Goal: Communication & Community: Answer question/provide support

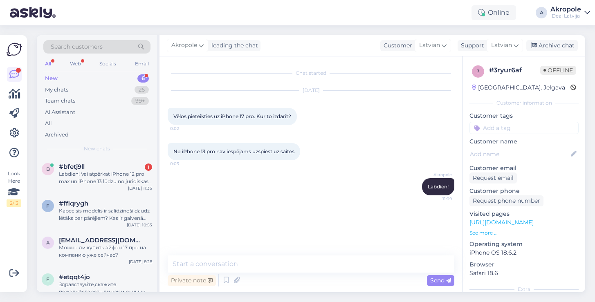
click at [256, 267] on textarea at bounding box center [311, 264] width 287 height 17
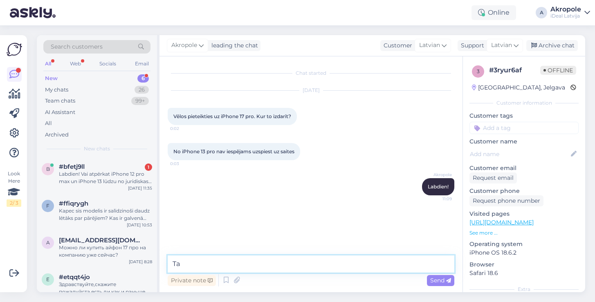
type textarea "T"
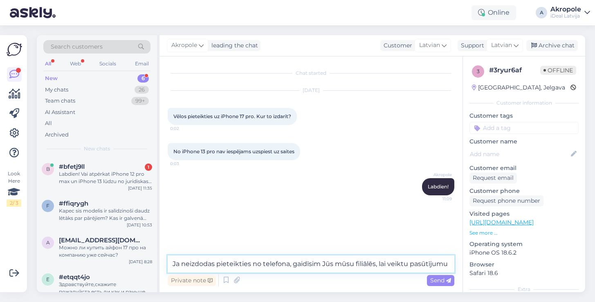
click at [395, 265] on textarea "Ja neizdodas pieteikties no telefona, gaidīsim Jūs mūsu filiālēs, lai veiktu pa…" at bounding box center [311, 264] width 287 height 17
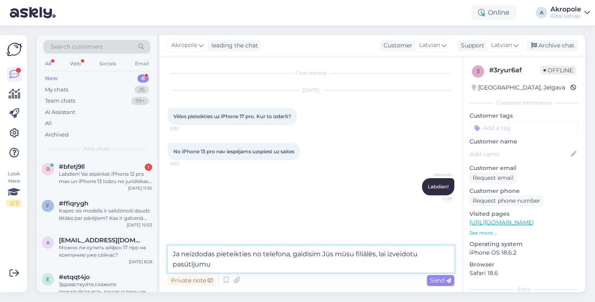
click at [285, 266] on textarea "Ja neizdodas pieteikties no telefona, gaidīsim Jūs mūsu filiālēs, lai izveidotu…" at bounding box center [311, 259] width 287 height 27
type textarea "Ja neizdodas pieteikties no telefona, gaidīsim Jūs mūsu filiālēs, lai izveidotu…"
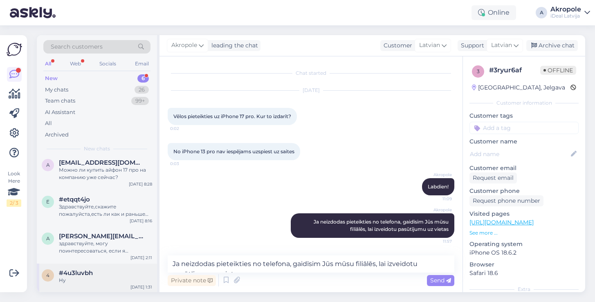
scroll to position [77, 0]
click at [118, 270] on div "#4u3luvbh" at bounding box center [105, 273] width 93 height 7
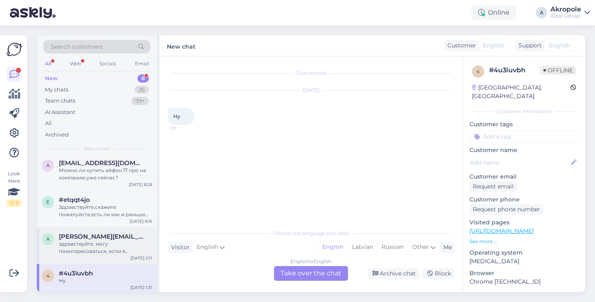
click at [124, 240] on div "здравствуйте, могу поинтересоваться, если я оформляю предзаказ на айфон 17 про …" at bounding box center [105, 247] width 93 height 15
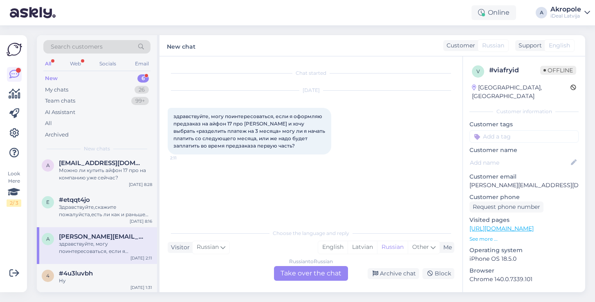
click at [320, 272] on div "Russian to Russian Take over the chat" at bounding box center [311, 273] width 74 height 15
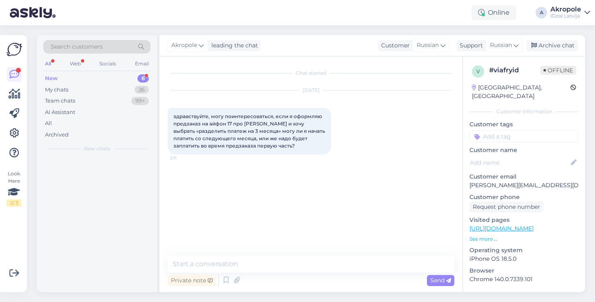
scroll to position [0, 0]
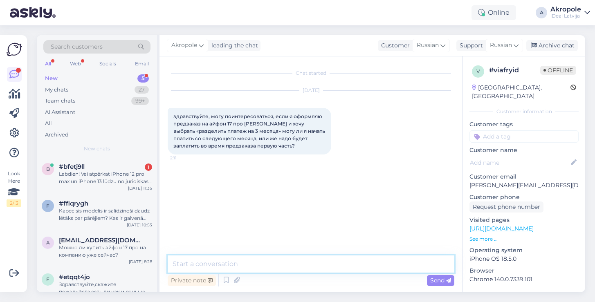
click at [284, 265] on textarea at bounding box center [311, 264] width 287 height 17
type textarea "L"
type textarea "Добрый день!"
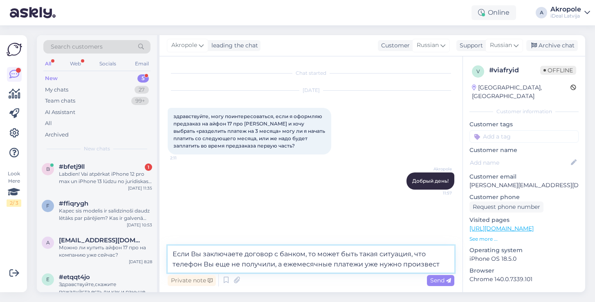
type textarea "Если Вы заключаете договор с банком, то может быть такая ситуация, что телефон …"
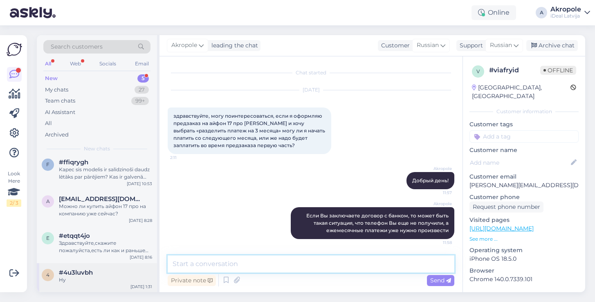
scroll to position [40, 0]
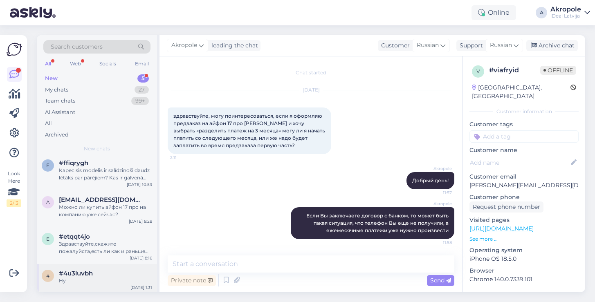
click at [92, 273] on span "#4u3luvbh" at bounding box center [76, 273] width 34 height 7
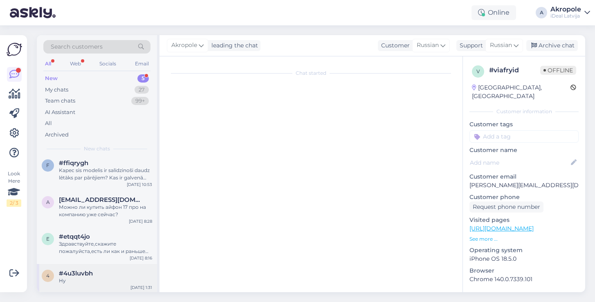
scroll to position [0, 0]
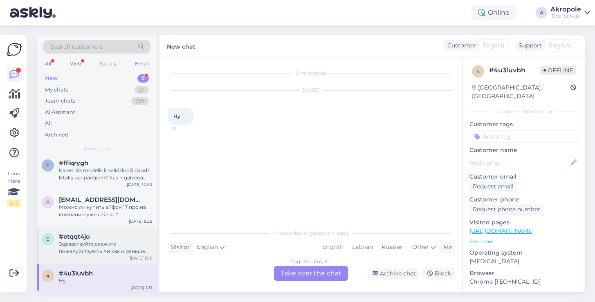
click at [95, 256] on div "e #etqqt4jo Здравствуйте,скажите пожалуйста,есть ли как и раньше купить новый т…" at bounding box center [97, 245] width 120 height 37
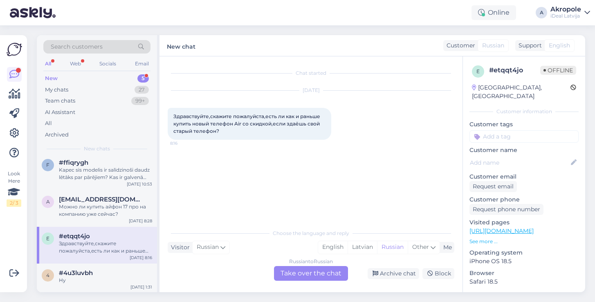
scroll to position [40, 0]
click at [310, 275] on div "Russian to Russian Take over the chat" at bounding box center [311, 273] width 74 height 15
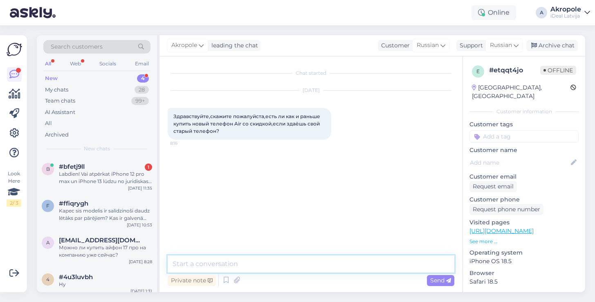
click at [283, 262] on textarea at bounding box center [311, 264] width 287 height 17
type textarea "Добрый день!"
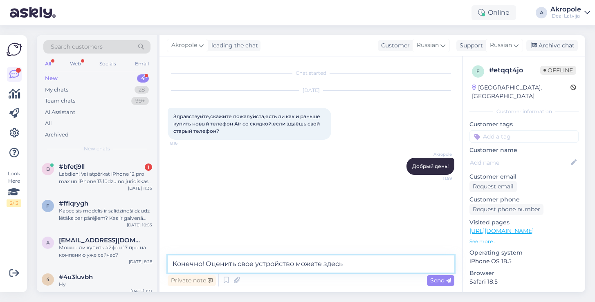
paste textarea "[URL][DOMAIN_NAME]"
type textarea "Конечно! Оценить свое устройство можете здесь [URL][DOMAIN_NAME]"
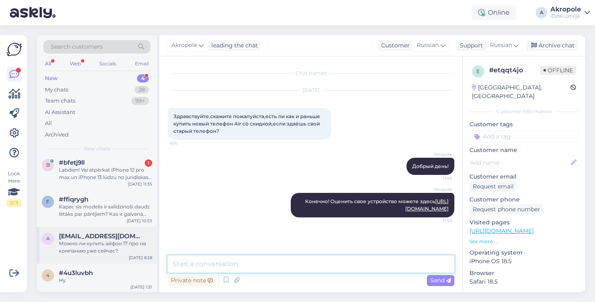
scroll to position [4, 0]
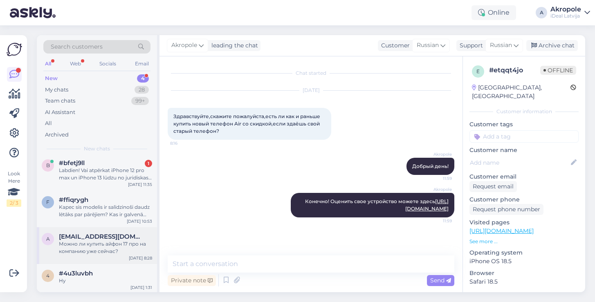
click at [98, 248] on div "Можно ли купить айфон 17 про на компанию уже сейчас?" at bounding box center [105, 247] width 93 height 15
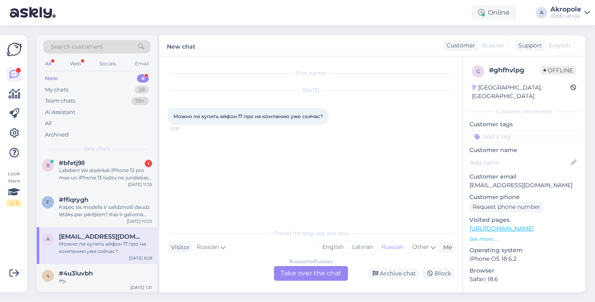
click at [301, 278] on div "Russian to Russian Take over the chat" at bounding box center [311, 273] width 74 height 15
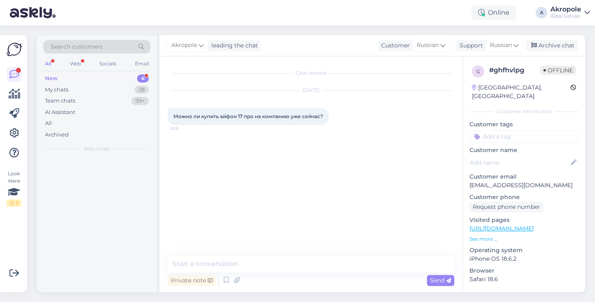
scroll to position [0, 0]
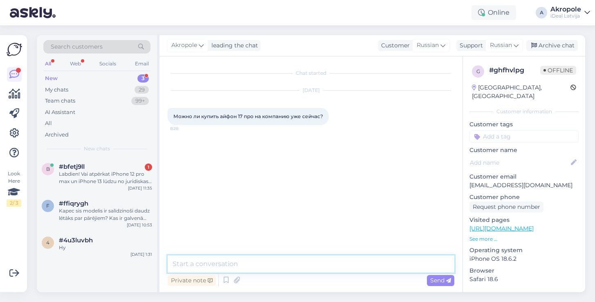
click at [262, 267] on textarea at bounding box center [311, 264] width 287 height 17
type textarea "Добрый день!"
type textarea "Можно сделать предзаказ"
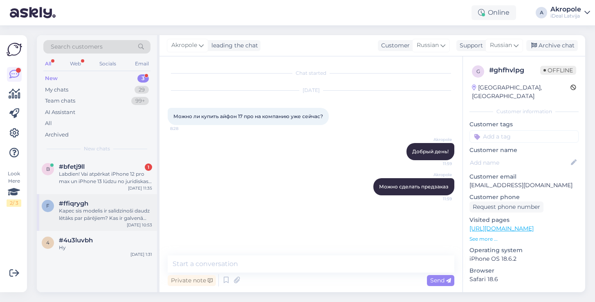
click at [135, 214] on div "Kapec sis modelis ir salīdzinoši daudz lētāks par pārējiem? Kas ir galvenā atšķ…" at bounding box center [105, 214] width 93 height 15
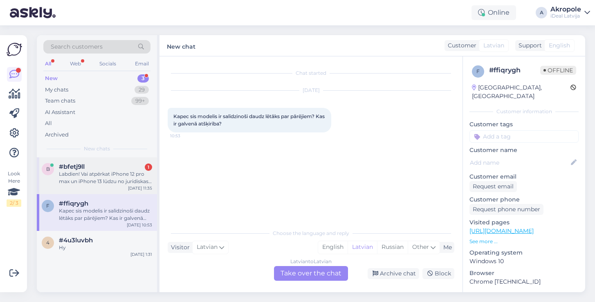
click at [130, 191] on div "b #bfetj9ll 1 Labdien! Vai atpērkat iPhone 12 pro max un iPhone 13 lūdzu no jur…" at bounding box center [97, 175] width 120 height 37
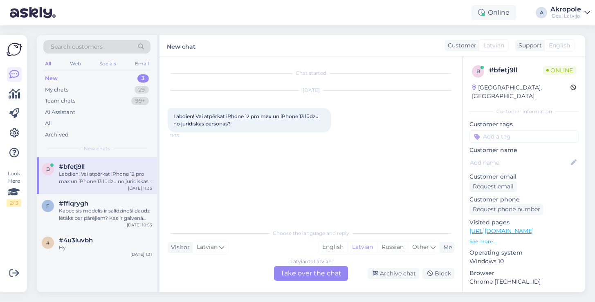
click at [308, 278] on div "Latvian to Latvian Take over the chat" at bounding box center [311, 273] width 74 height 15
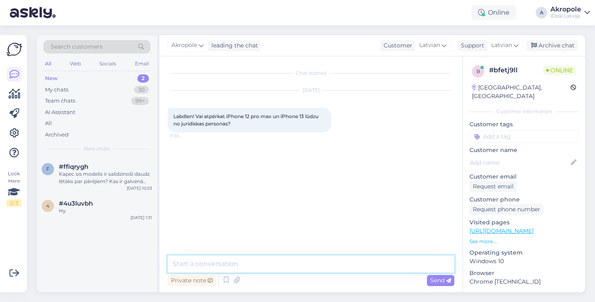
click at [281, 266] on textarea at bounding box center [311, 264] width 287 height 17
type textarea "Д"
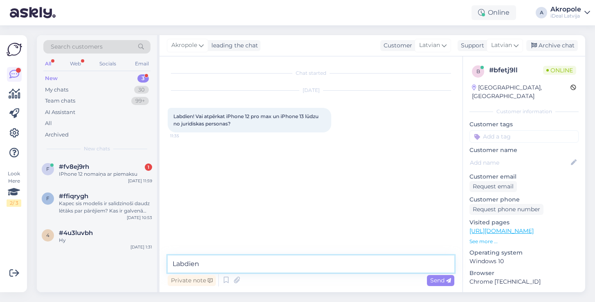
type textarea "Labdien!"
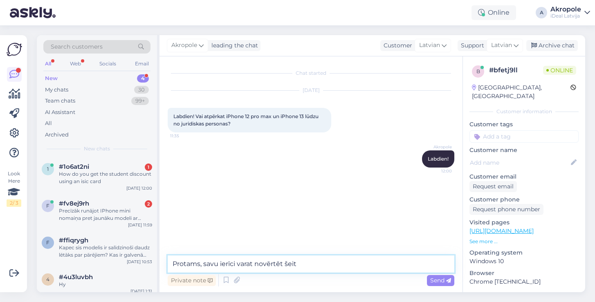
paste textarea "[URL][DOMAIN_NAME]"
type textarea "Protams, savu ierīci varat novērtēt šeit [URL][DOMAIN_NAME]"
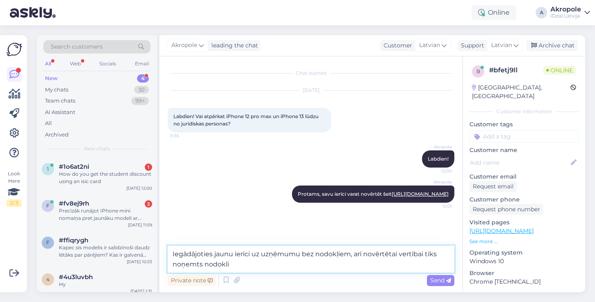
type textarea "Iegādājoties jaunu ierīci uz uzņēmumu bez nodokļiem, arī novērtētai vertībai ti…"
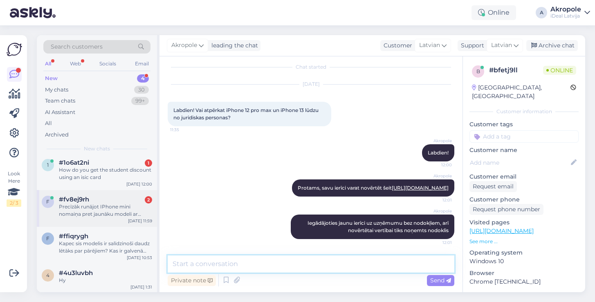
scroll to position [4, 0]
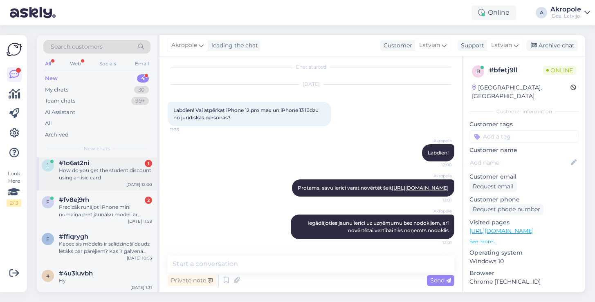
click at [108, 178] on div "How do you get the student discount using an isic card" at bounding box center [105, 174] width 93 height 15
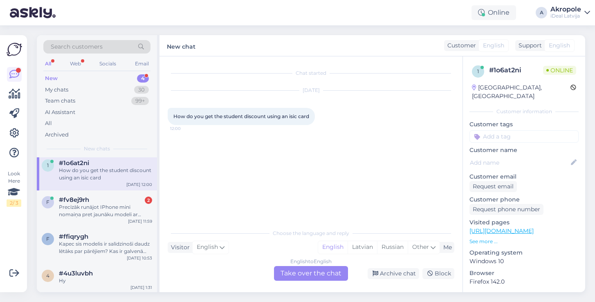
scroll to position [0, 0]
click at [111, 200] on div "#fv8ej9rh 2" at bounding box center [105, 199] width 93 height 7
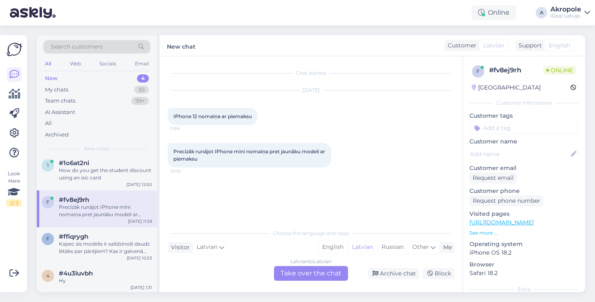
click at [313, 273] on div "Latvian to Latvian Take over the chat" at bounding box center [311, 273] width 74 height 15
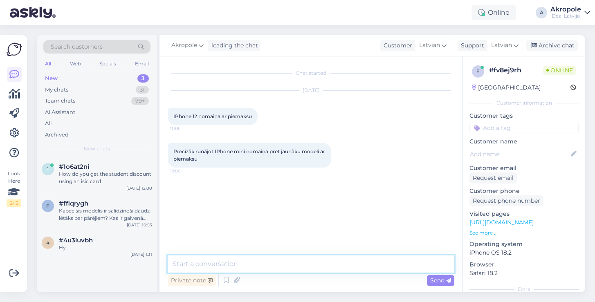
click at [279, 266] on textarea at bounding box center [311, 264] width 287 height 17
type textarea "Labdien!"
paste textarea "[URL][DOMAIN_NAME]"
type textarea "Savu vecu ierīci varat novertēt šeit [URL][DOMAIN_NAME]"
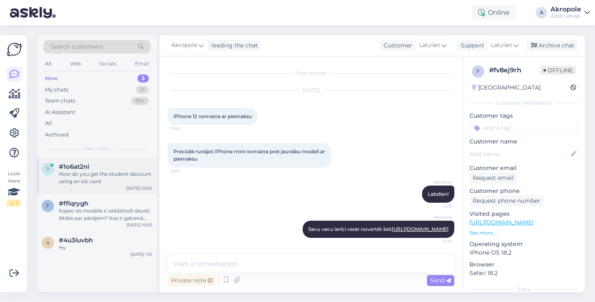
click at [88, 180] on div "How do you get the student discount using an isic card" at bounding box center [105, 178] width 93 height 15
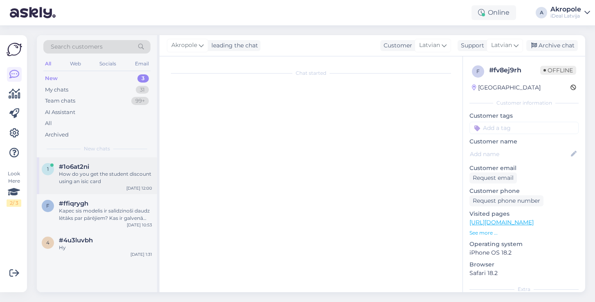
scroll to position [0, 0]
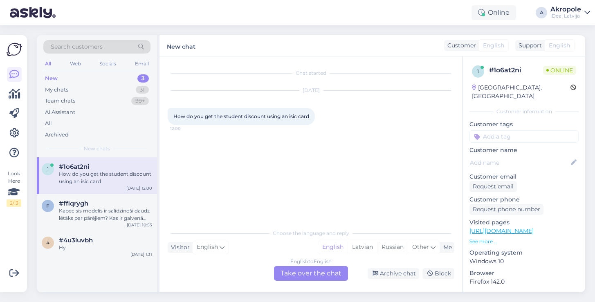
click at [301, 279] on div "English to English Take over the chat" at bounding box center [311, 273] width 74 height 15
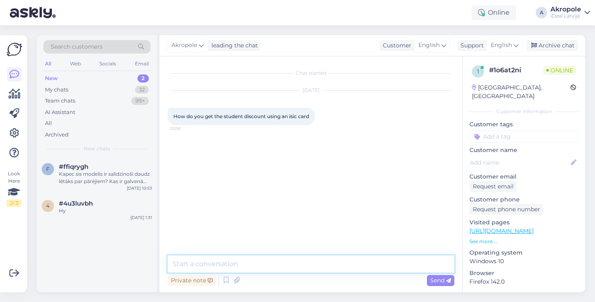
click at [259, 260] on textarea at bounding box center [311, 264] width 287 height 17
type textarea "Hi!"
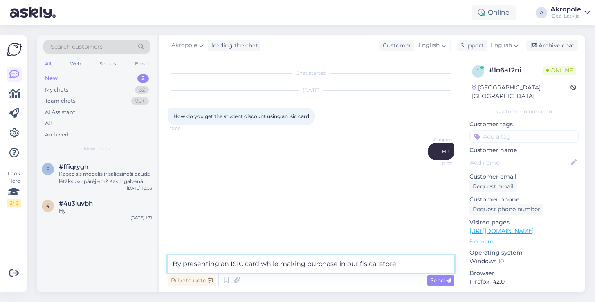
click at [362, 265] on textarea "By presenting an ISIC card while making purchase in our fisical store" at bounding box center [311, 264] width 287 height 17
click at [384, 267] on textarea "By presenting an ISIC card while making purchase in our phisical store" at bounding box center [311, 264] width 287 height 17
click at [393, 267] on textarea "By presenting an ISIC card while making purchase in our phisical store" at bounding box center [311, 264] width 287 height 17
click at [373, 267] on textarea "By presenting an ISIC card while making purchase in our phisical store" at bounding box center [311, 264] width 287 height 17
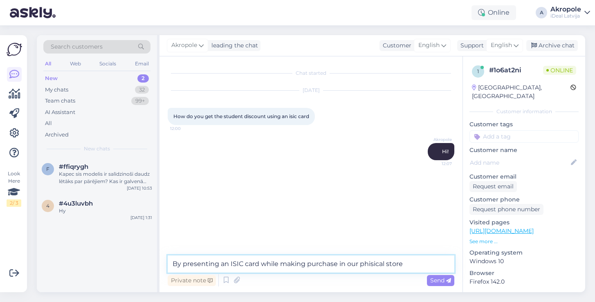
type textarea "By presenting an ISIC card while making purchase in our physical store"
click at [410, 269] on textarea "By presenting an ISIC card while making purchase in our physical store" at bounding box center [311, 264] width 287 height 17
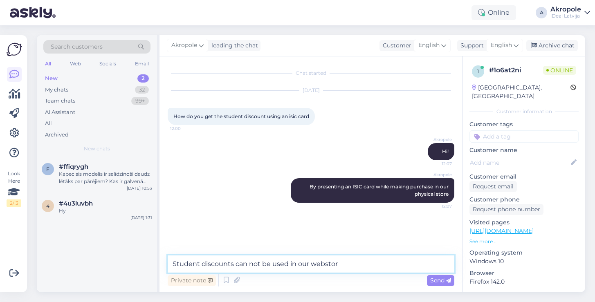
type textarea "Student discounts can not be used in our webstore"
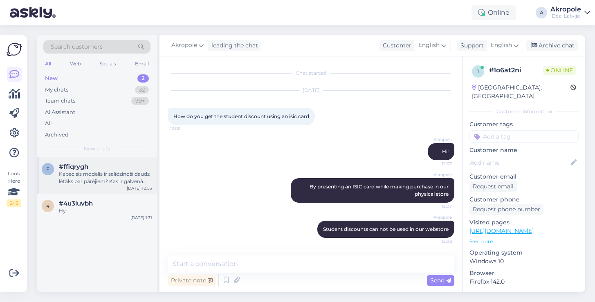
click at [131, 174] on div "Kapec sis modelis ir salīdzinoši daudz lētāks par pārējiem? Kas ir galvenā atšķ…" at bounding box center [105, 178] width 93 height 15
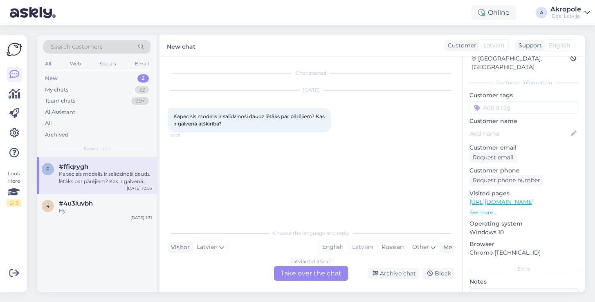
scroll to position [30, 0]
click at [484, 208] on p "See more ..." at bounding box center [523, 211] width 109 height 7
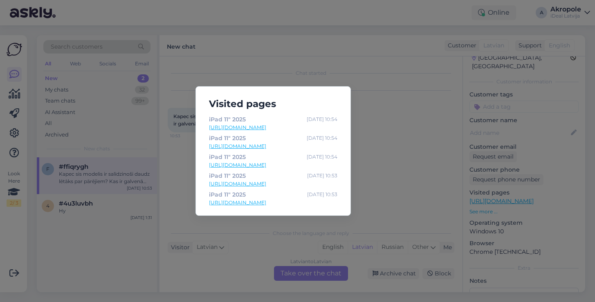
click at [391, 141] on div "Visited pages iPad 11" [DATE] 10:54 [URL][DOMAIN_NAME] iPad 11" [DATE] 10:54 [U…" at bounding box center [297, 151] width 595 height 302
